Goal: Communication & Community: Answer question/provide support

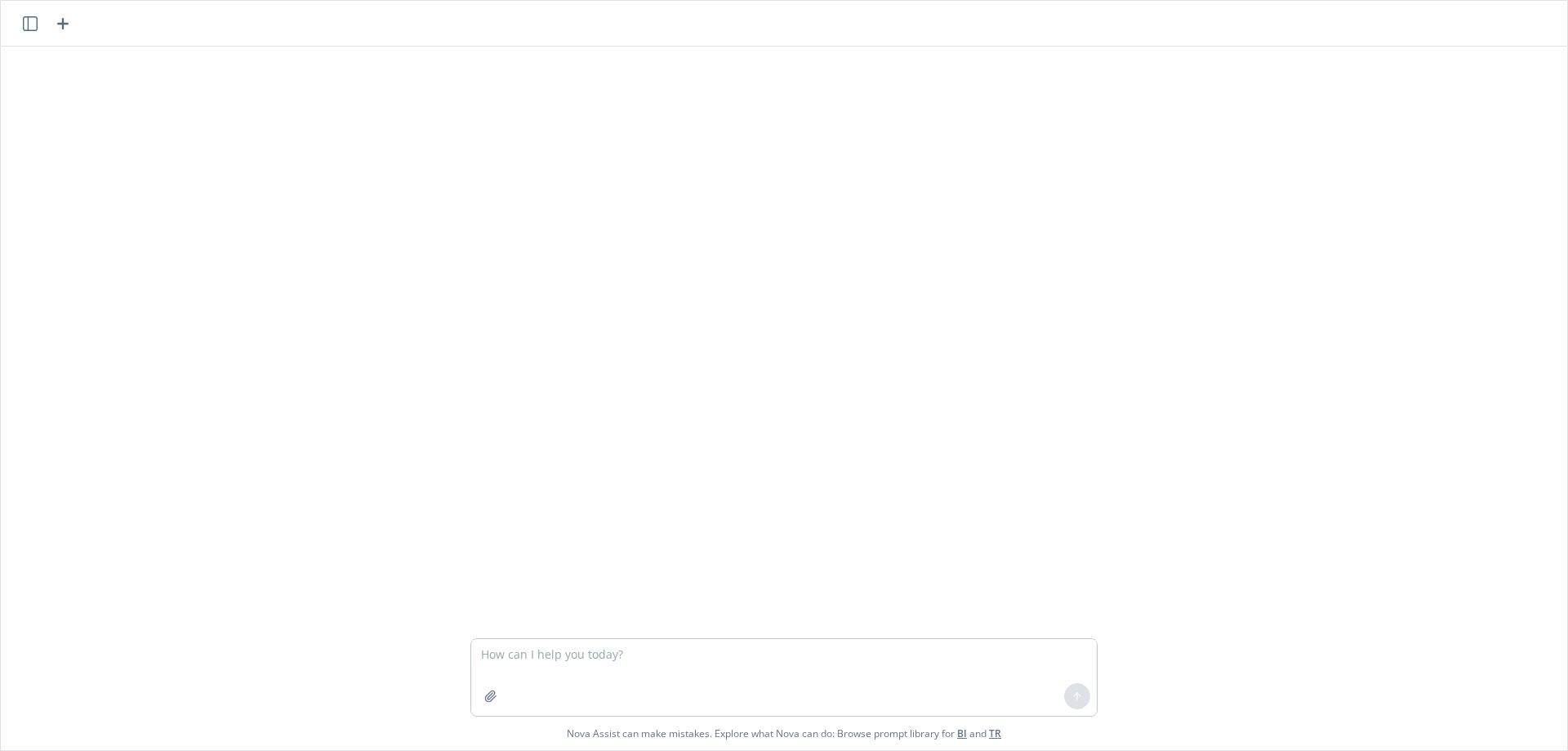
click at [521, 657] on textarea at bounding box center [784, 677] width 626 height 77
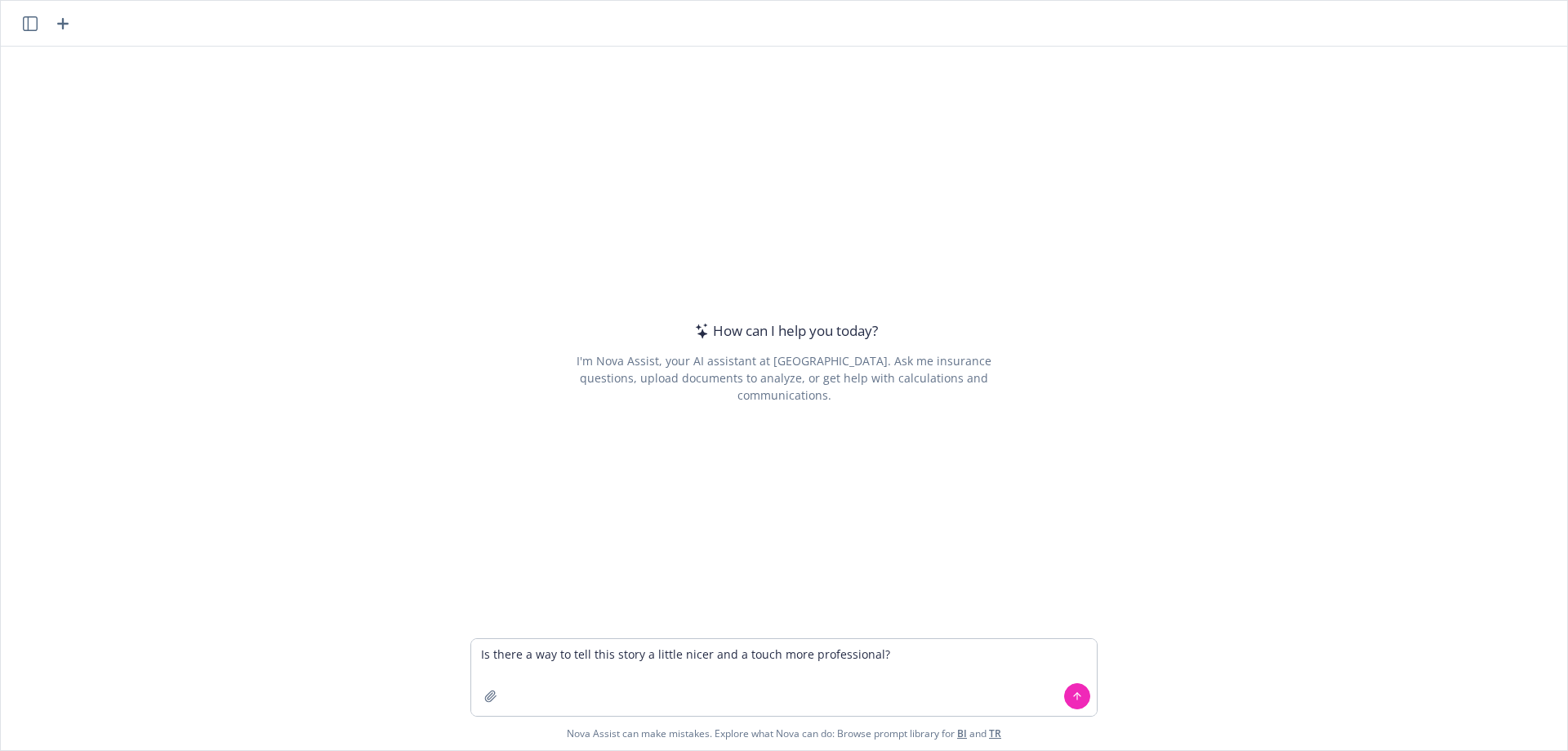
type textarea "Is there a way to tell this story a little nicer and a touch more professional?"
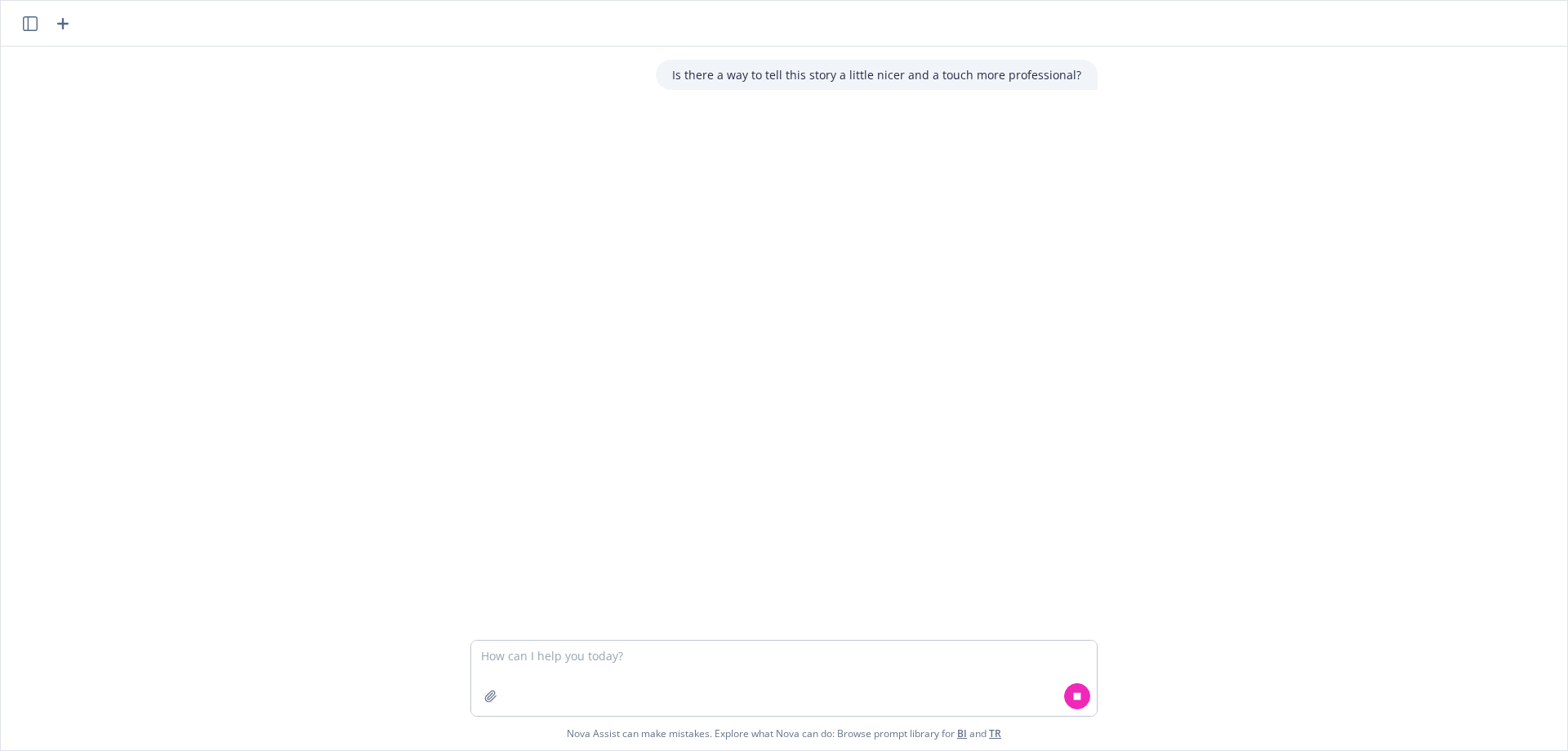
type textarea "TLDR: She said [PERSON_NAME] and I were adversarial and rude with poor tone and…"
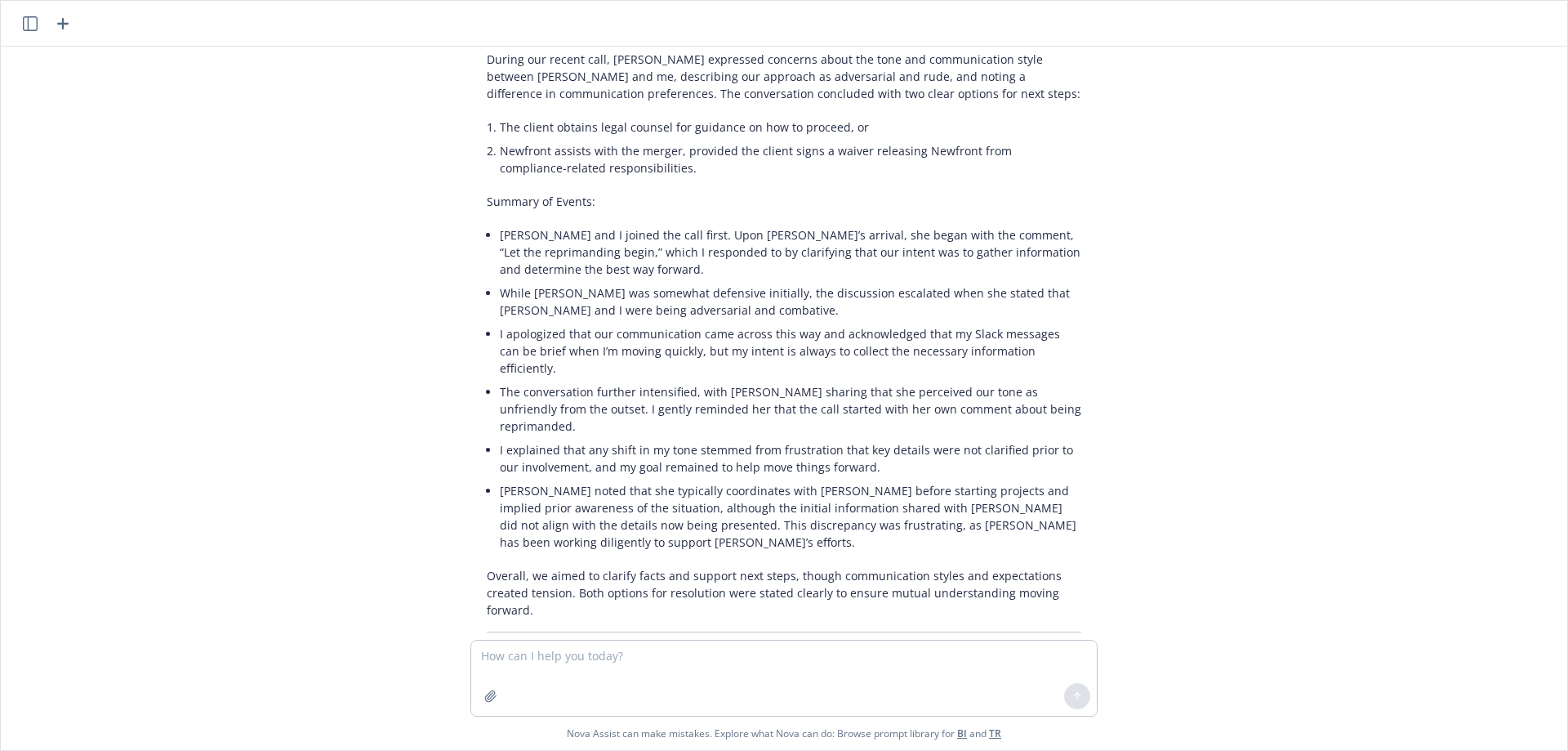
scroll to position [518, 0]
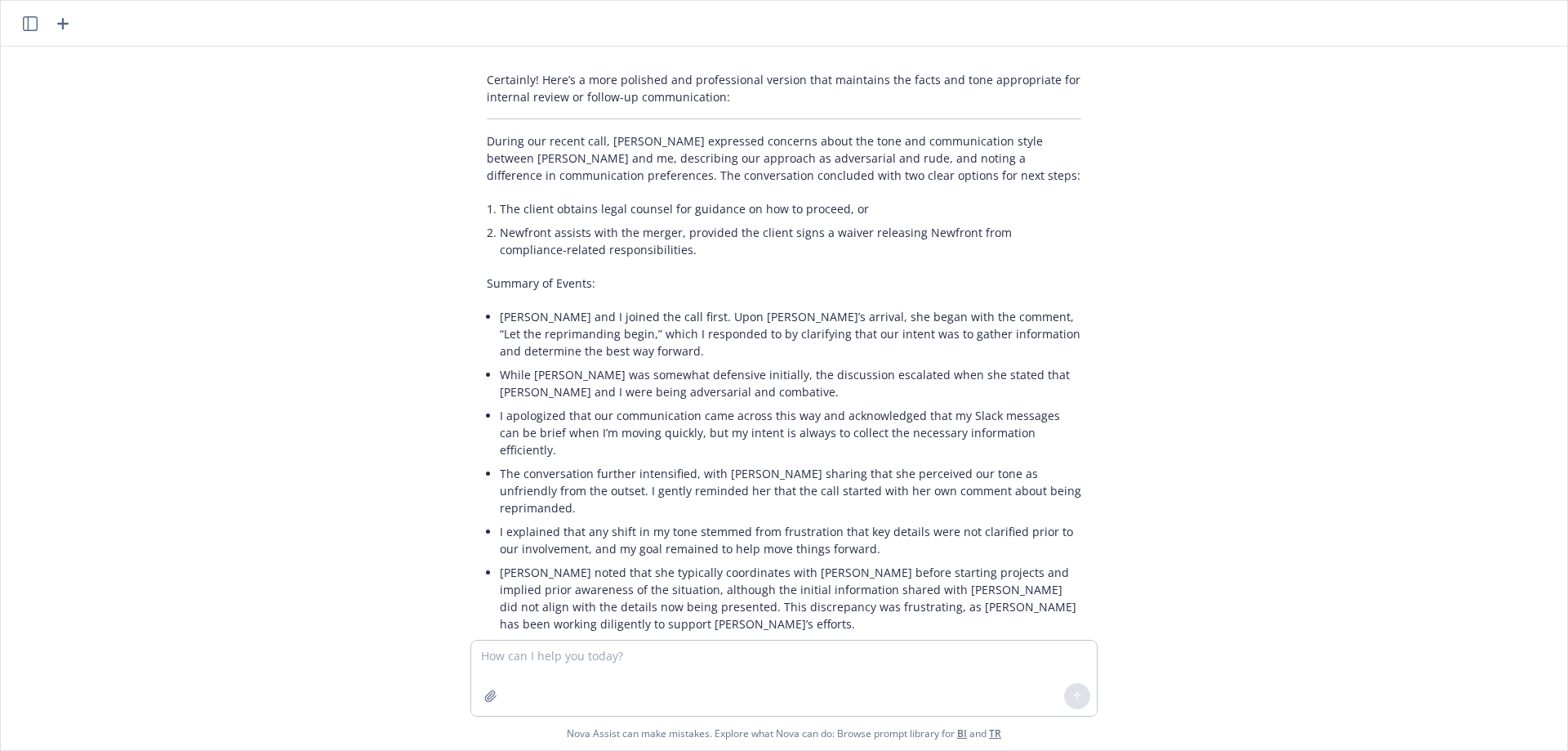
click at [722, 463] on li "The conversation further intensified, with [PERSON_NAME] sharing that she perce…" at bounding box center [790, 490] width 581 height 58
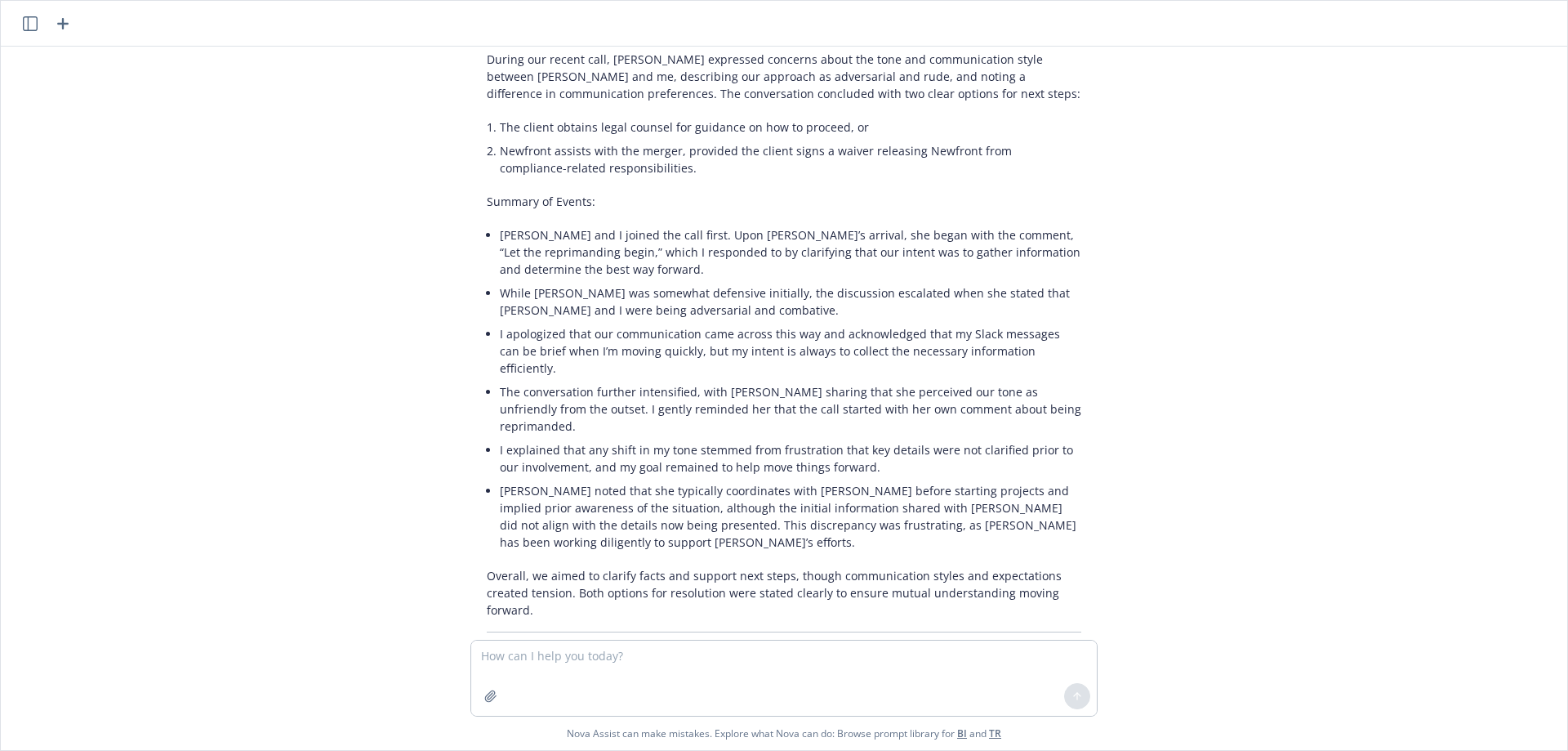
click at [530, 567] on p "Overall, we aimed to clarify facts and support next steps, though communication…" at bounding box center [783, 593] width 594 height 51
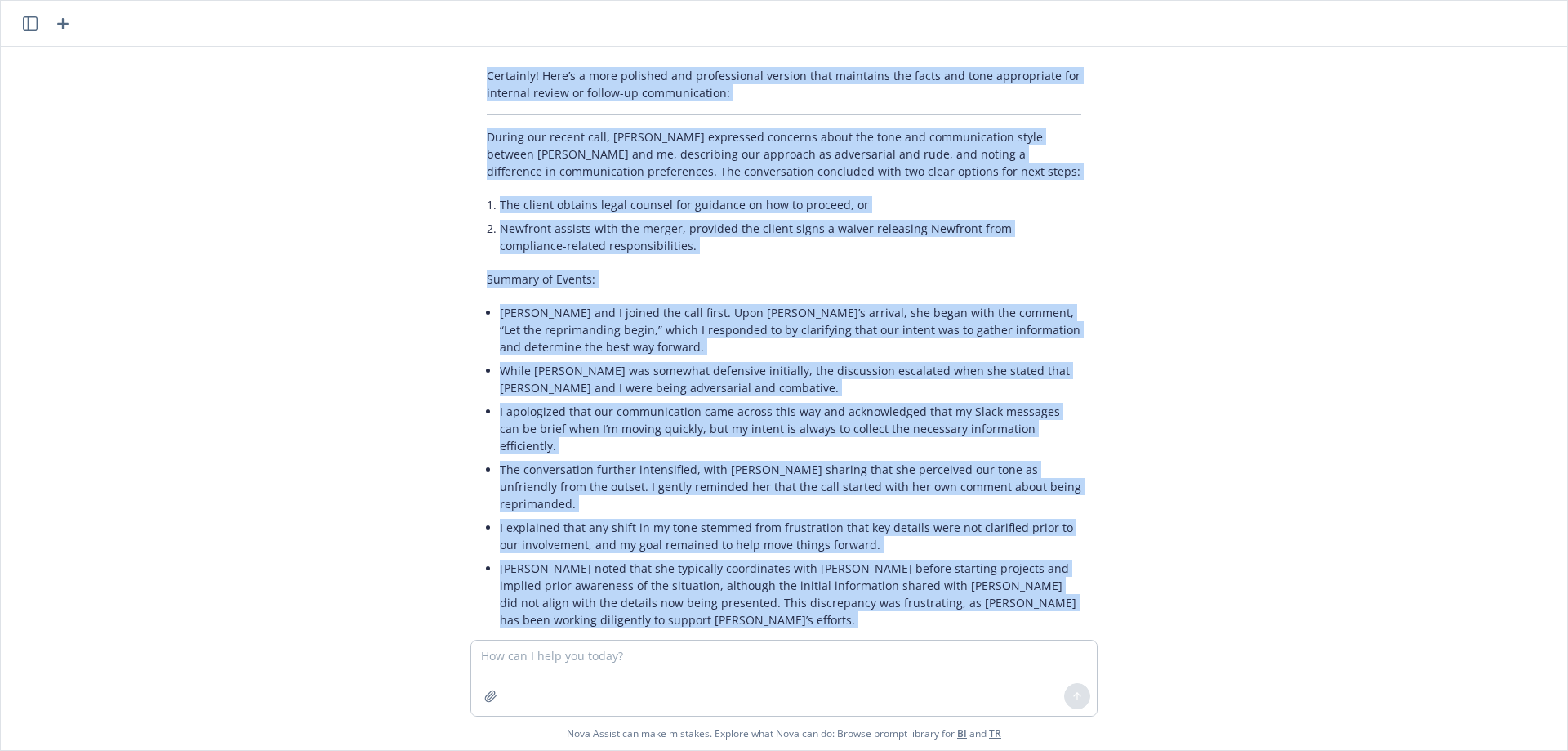
scroll to position [492, 0]
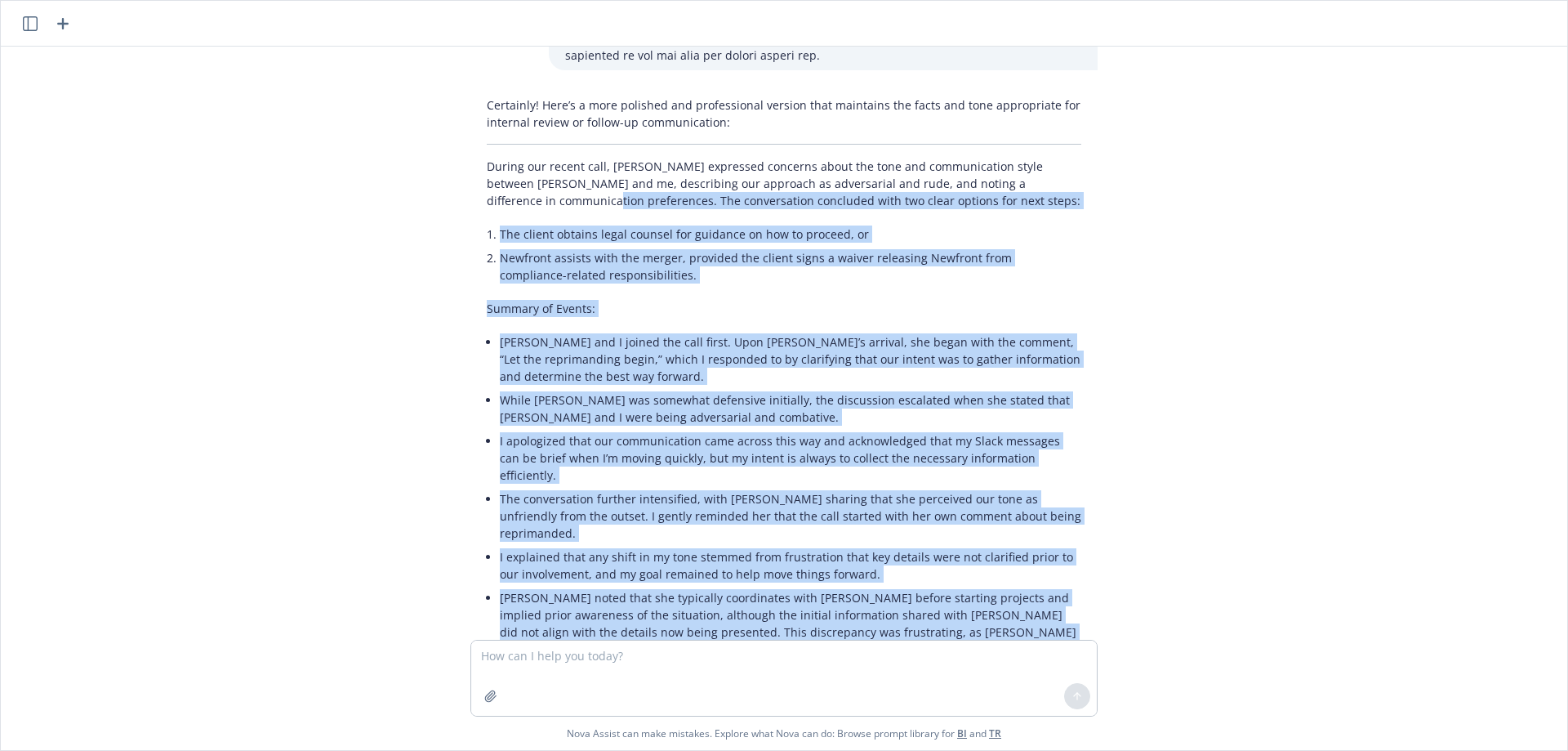
drag, startPoint x: 521, startPoint y: 539, endPoint x: 1036, endPoint y: 166, distance: 635.9
click at [1036, 166] on div "Certainly! Here’s a more polished and professional version that maintains the f…" at bounding box center [784, 433] width 628 height 687
copy div "Lor ipsumdolorsi ametconse adip eli seddo eiusmod tem inci utlab: Etd magnaa en…"
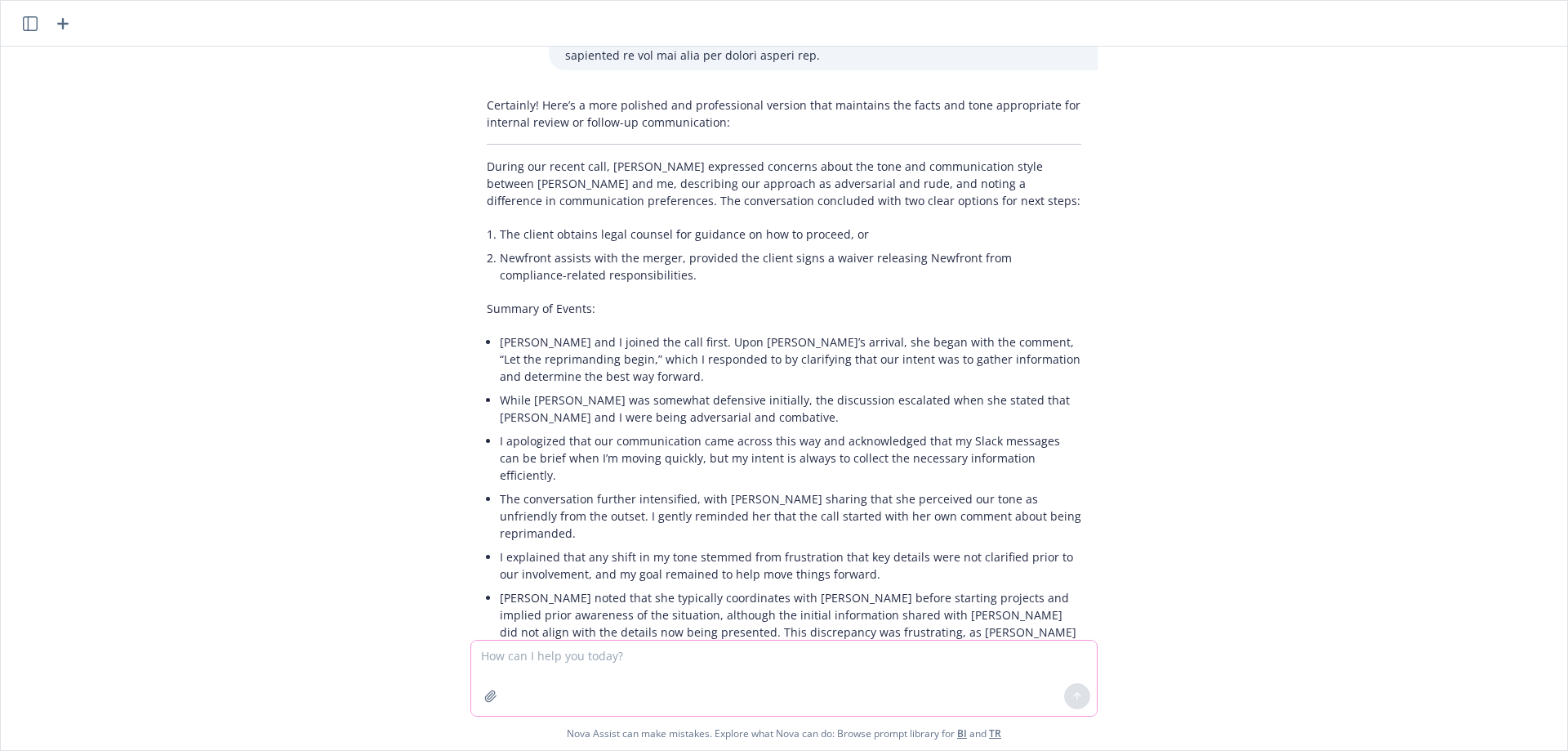
click at [500, 659] on textarea at bounding box center [784, 677] width 626 height 75
type textarea "Can you try a little less formal?"
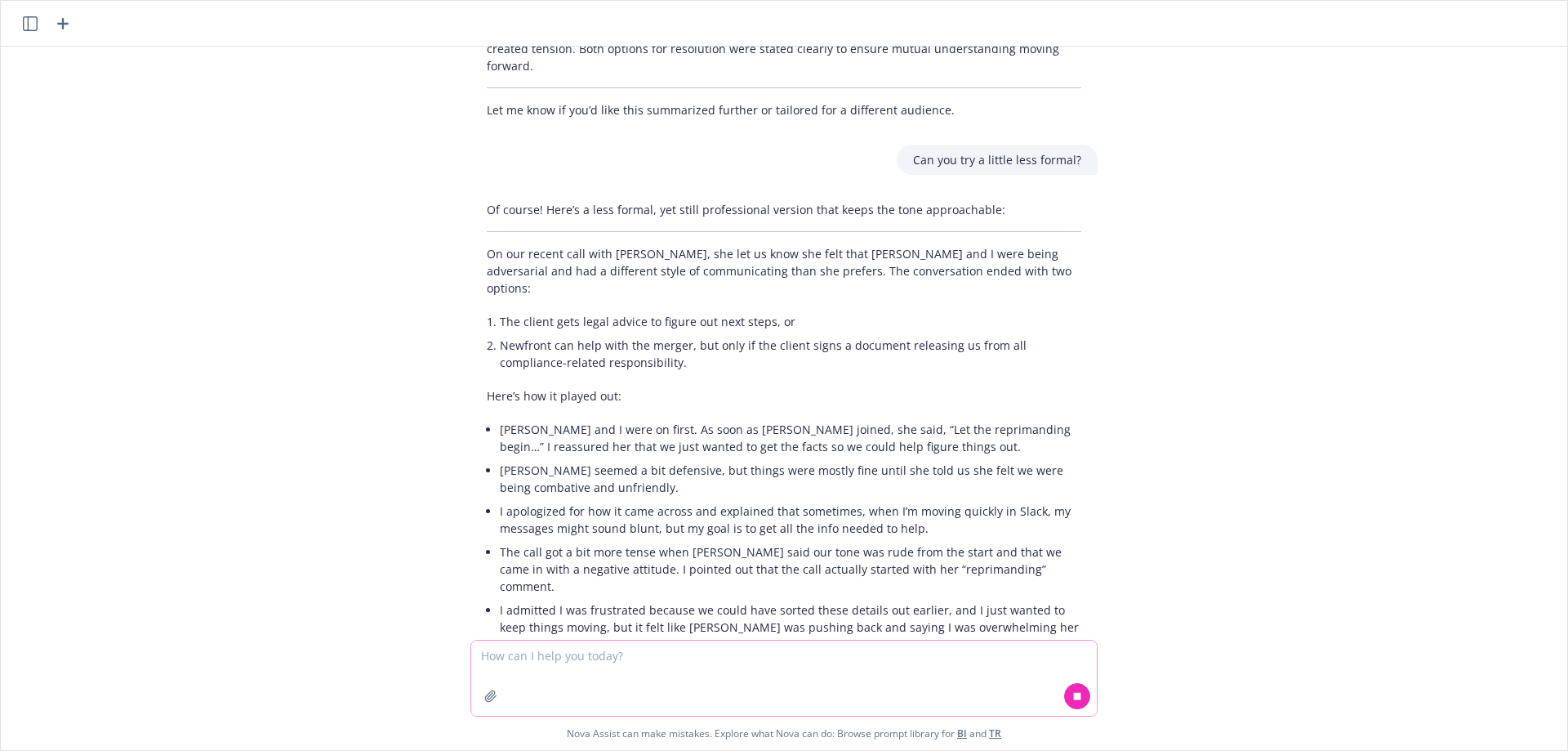
scroll to position [1218, 0]
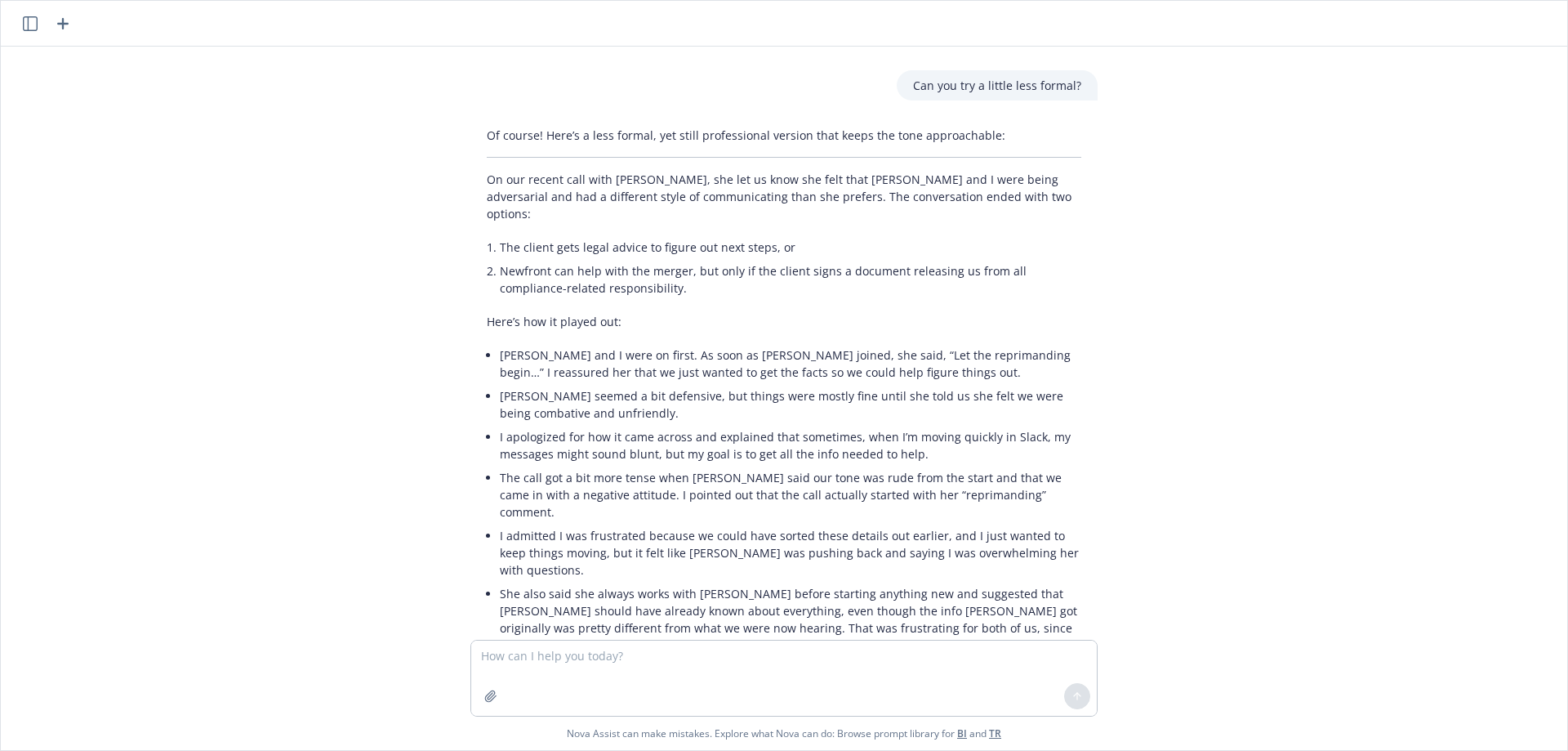
click at [665, 523] on li "I admitted I was frustrated because we could have sorted these details out earl…" at bounding box center [790, 552] width 581 height 58
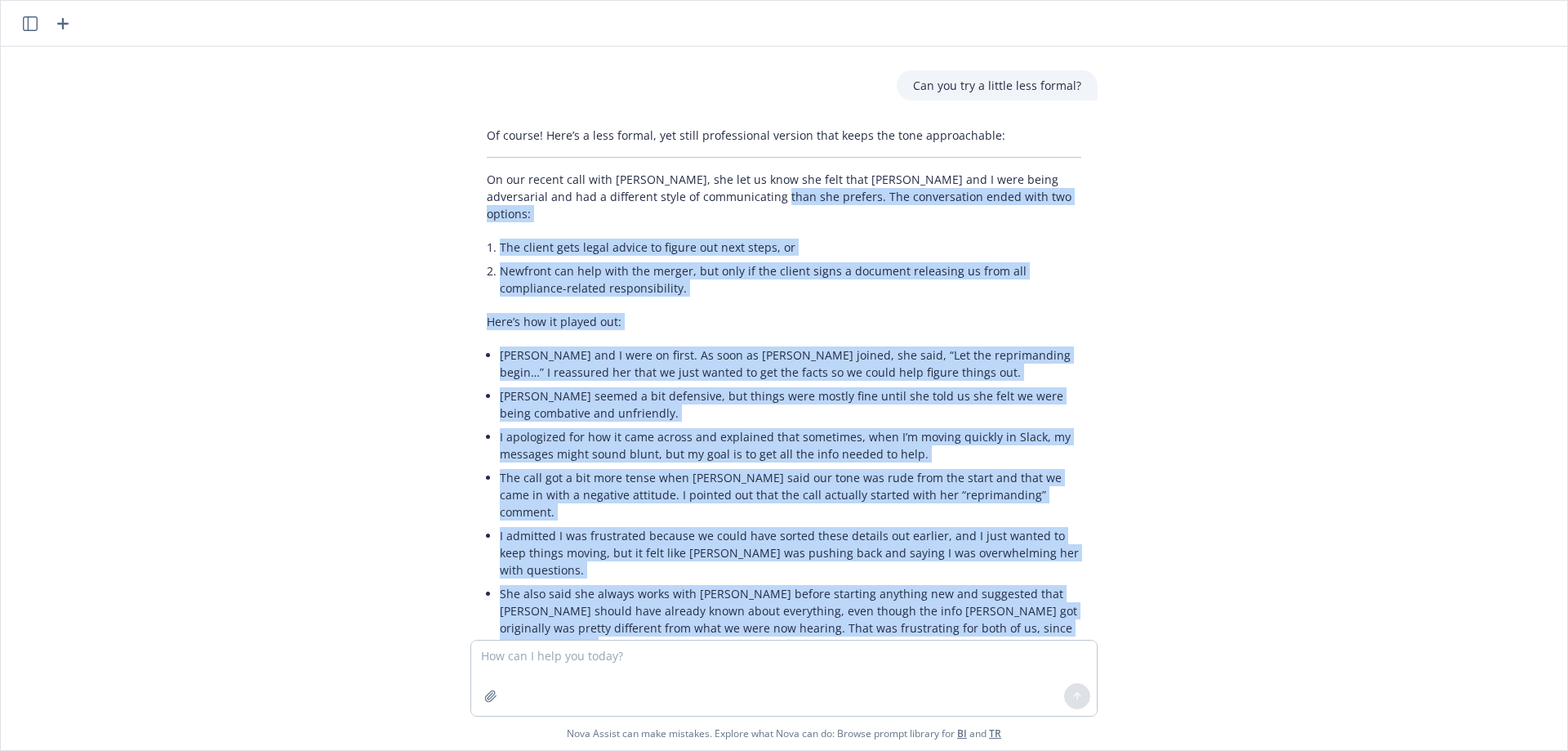
drag, startPoint x: 695, startPoint y: 127, endPoint x: 1023, endPoint y: 502, distance: 498.2
click at [1023, 502] on div "Of course! Here’s a less formal, yet still professional version that keeps the …" at bounding box center [784, 429] width 628 height 617
copy div "Lor ipsumdolorsi ametc adip eli seddoei: Tem incidi utla etdol magnaa en admini…"
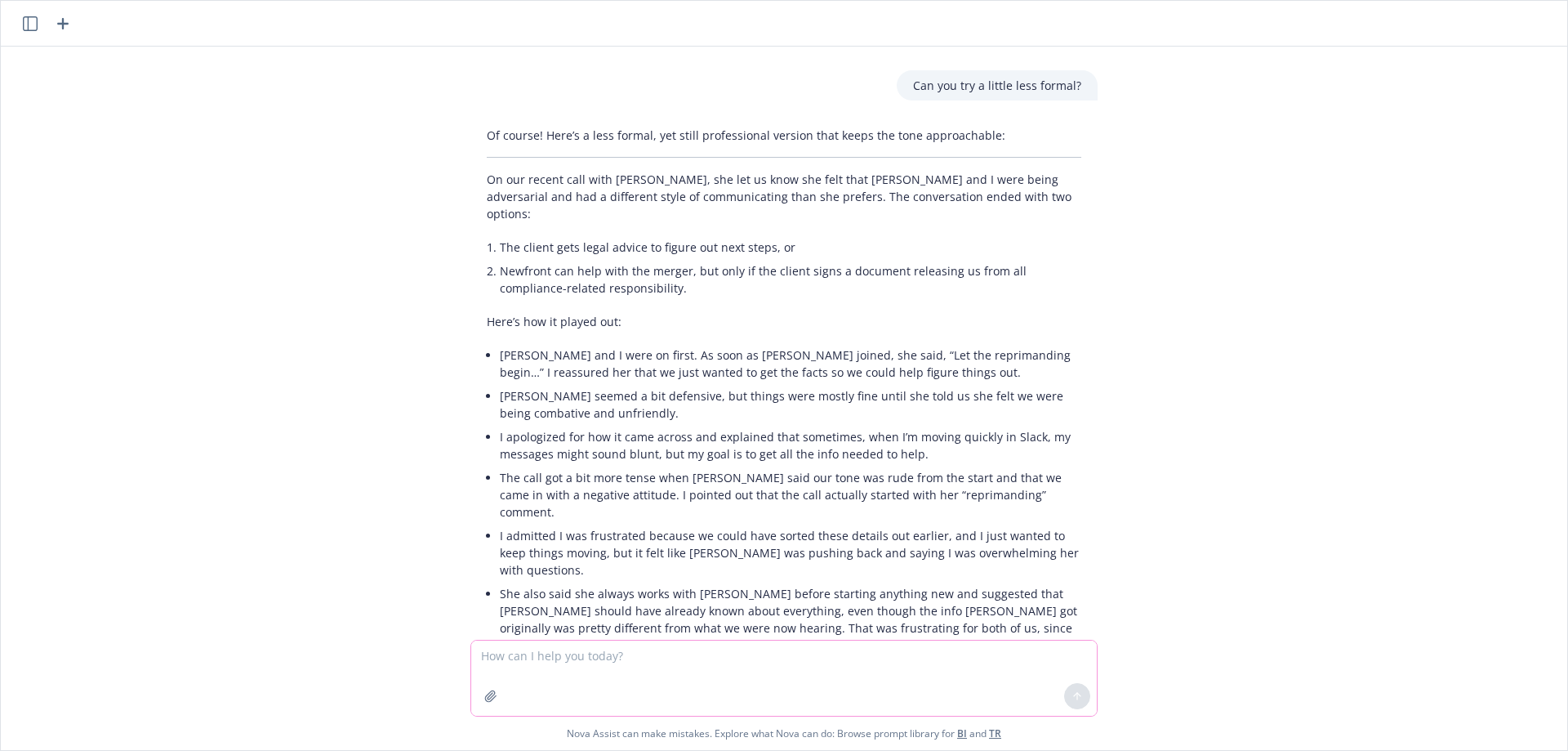
click at [601, 657] on textarea at bounding box center [784, 677] width 626 height 75
paste textarea "She said [PERSON_NAME] and I were adversarial and rude with poor tone and diffe…"
type textarea "Can you take this comment and clean it up; She said [PERSON_NAME] and I were ad…"
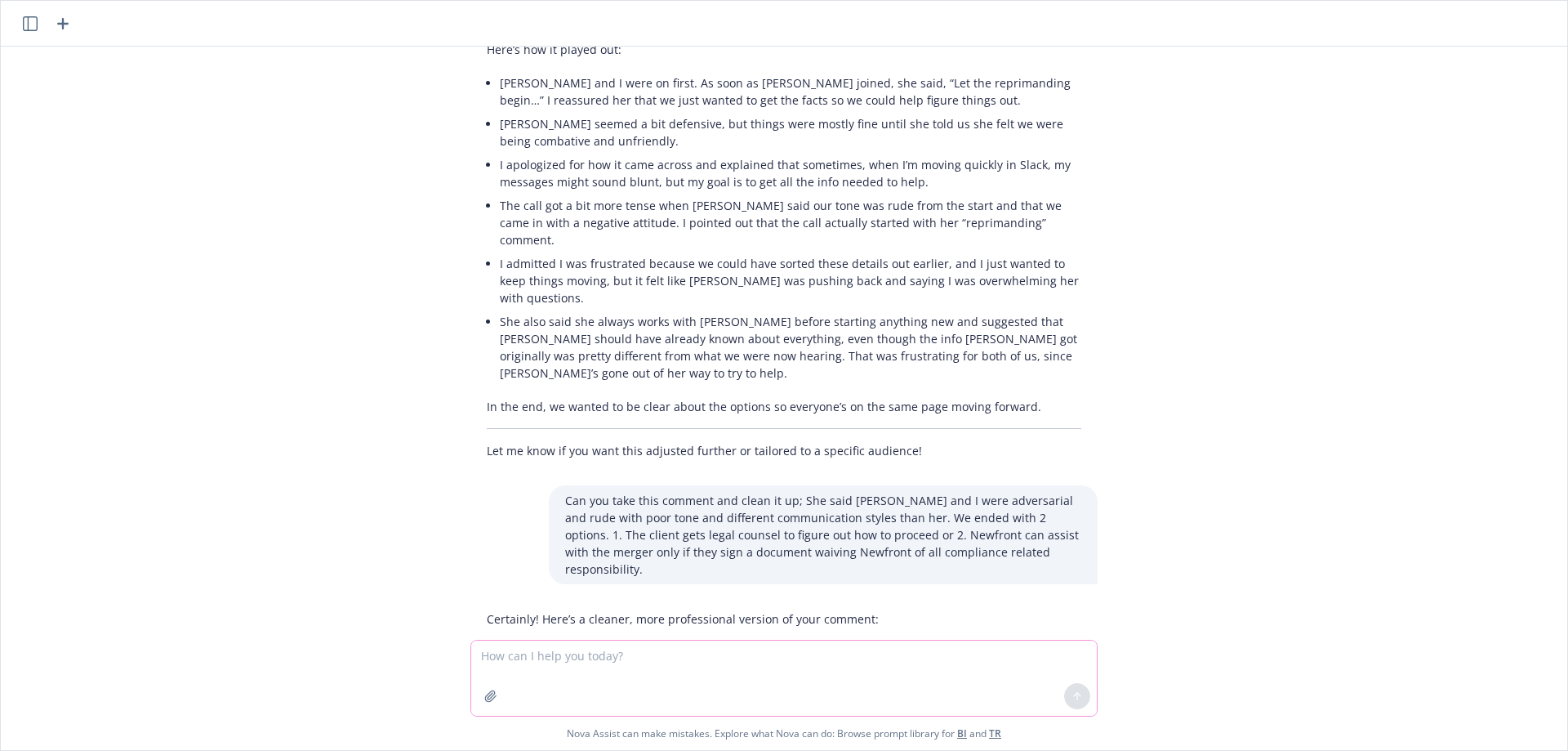
scroll to position [1494, 0]
click at [581, 636] on p "[PERSON_NAME] expressed that she felt [PERSON_NAME] and I were adversarial and …" at bounding box center [783, 653] width 594 height 34
drag, startPoint x: 475, startPoint y: 486, endPoint x: 847, endPoint y: 514, distance: 373.1
click at [847, 636] on p "[PERSON_NAME] expressed that she felt [PERSON_NAME] and I were adversarial and …" at bounding box center [783, 653] width 594 height 34
